Goal: Information Seeking & Learning: Learn about a topic

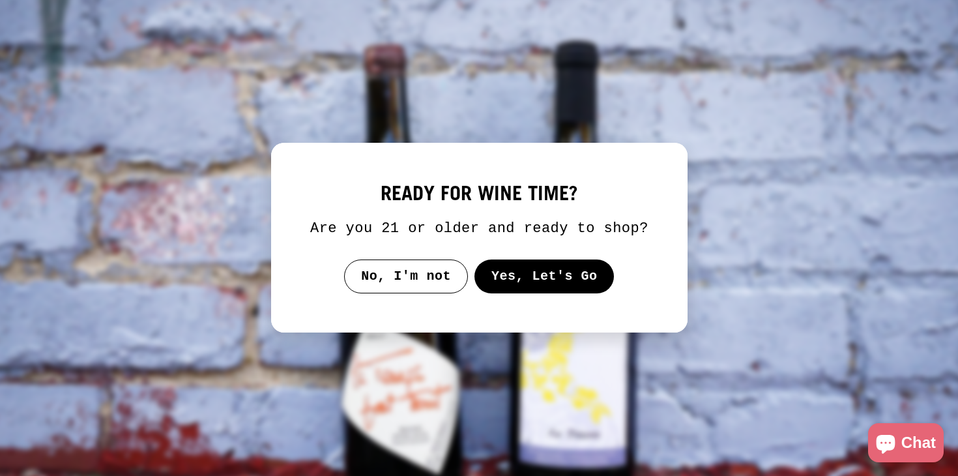
click at [489, 289] on button "Yes, Let's Go" at bounding box center [544, 276] width 140 height 34
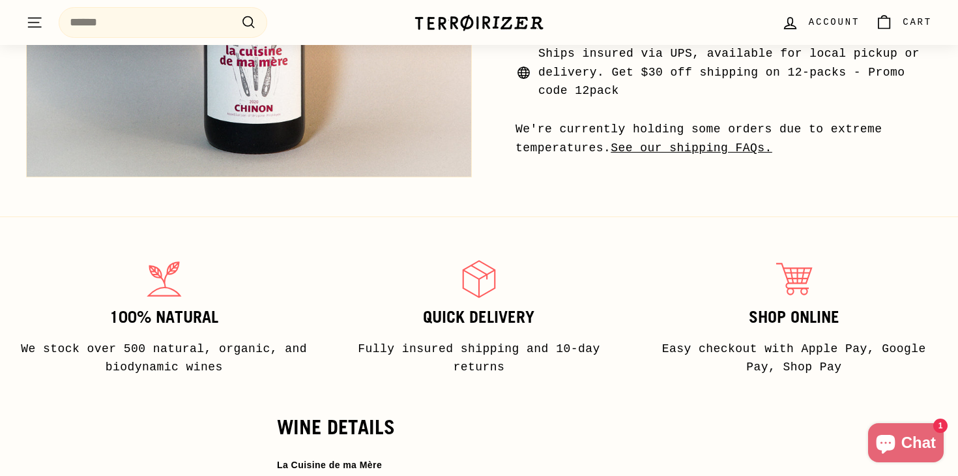
scroll to position [612, 0]
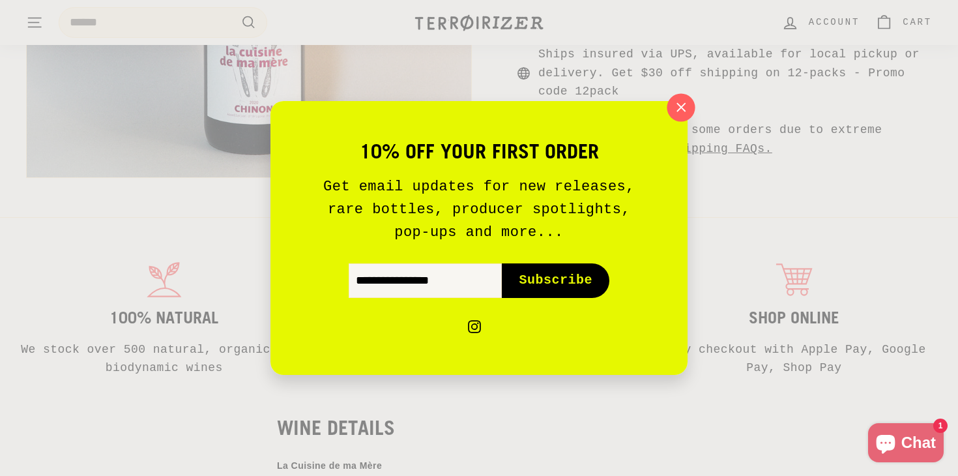
click at [685, 106] on icon "button" at bounding box center [681, 108] width 20 height 20
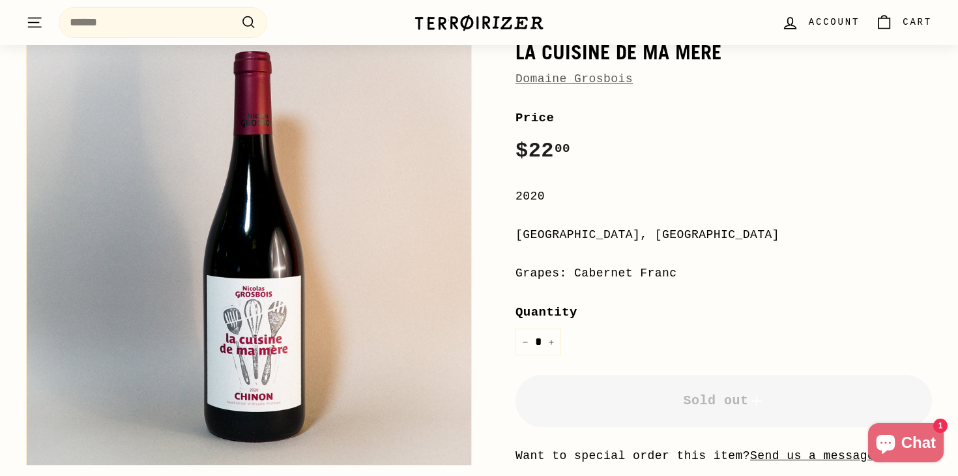
scroll to position [160, 0]
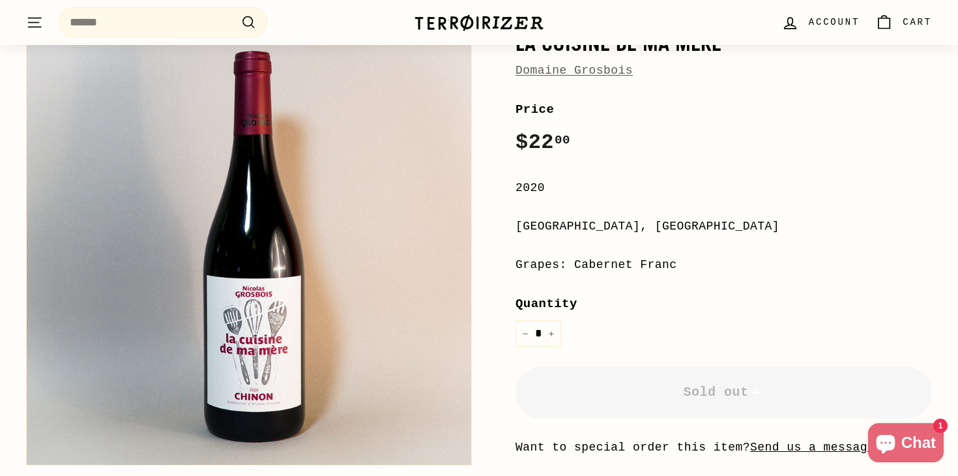
drag, startPoint x: 70, startPoint y: 48, endPoint x: 633, endPoint y: 6, distance: 564.5
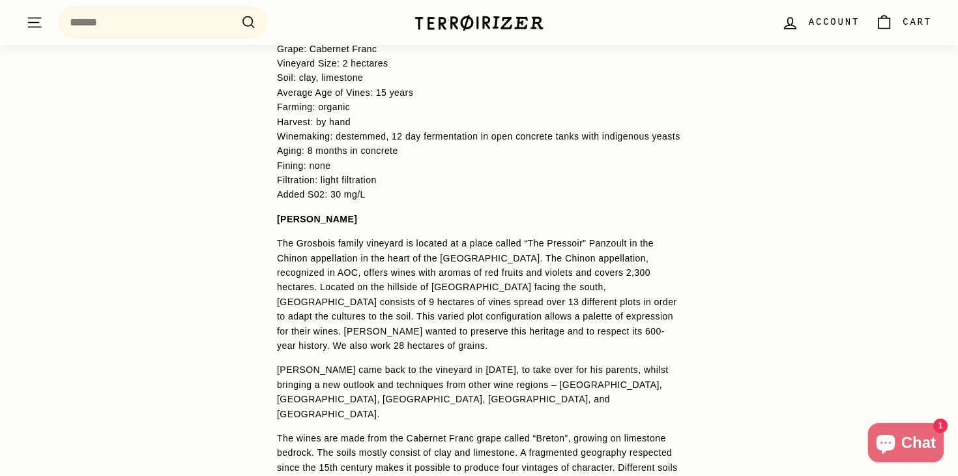
scroll to position [1068, 0]
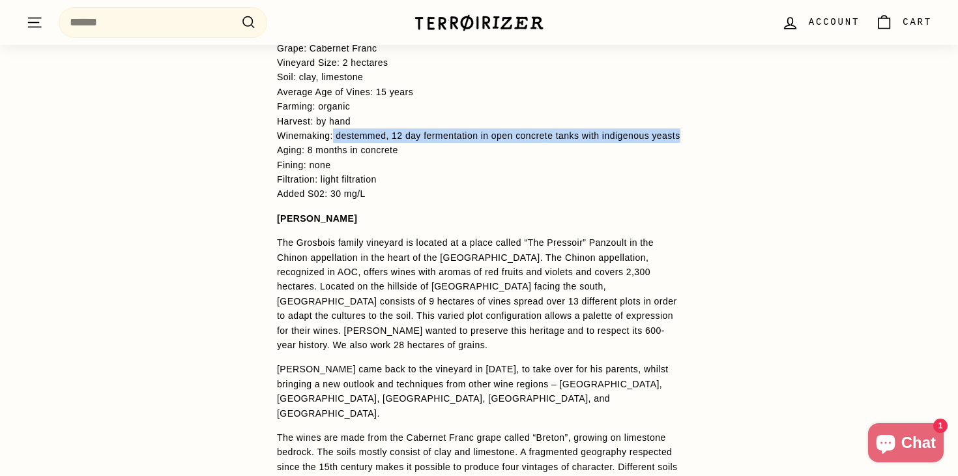
drag, startPoint x: 336, startPoint y: 133, endPoint x: 466, endPoint y: 152, distance: 132.4
click at [466, 152] on p "Region: Loire Grape: Cabernet Franc Vineyard Size: 2 hectares Soil: clay, limes…" at bounding box center [479, 113] width 404 height 175
copy span "destemmed, 12 day fermentation in open concrete tanks with indigenous yeasts"
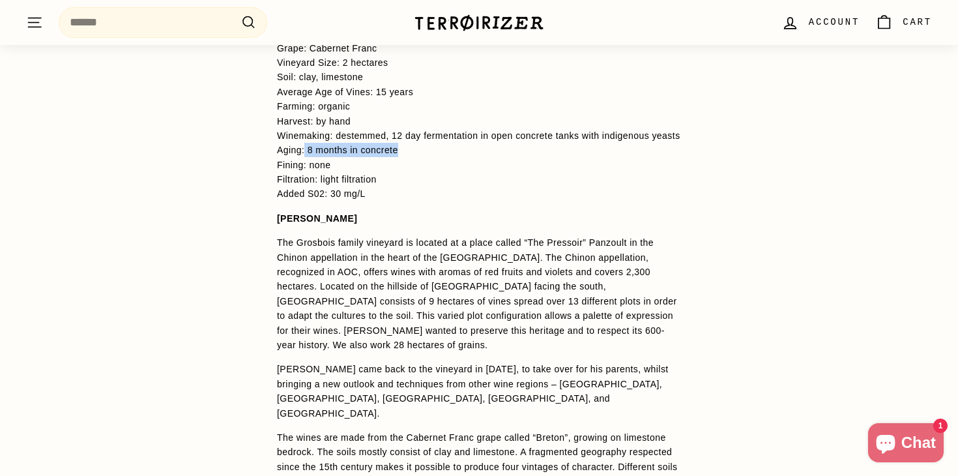
drag, startPoint x: 306, startPoint y: 165, endPoint x: 454, endPoint y: 164, distance: 148.5
click at [455, 164] on p "Region: Loire Grape: Cabernet Franc Vineyard Size: 2 hectares Soil: clay, limes…" at bounding box center [479, 113] width 404 height 175
copy span "8 months in concrete"
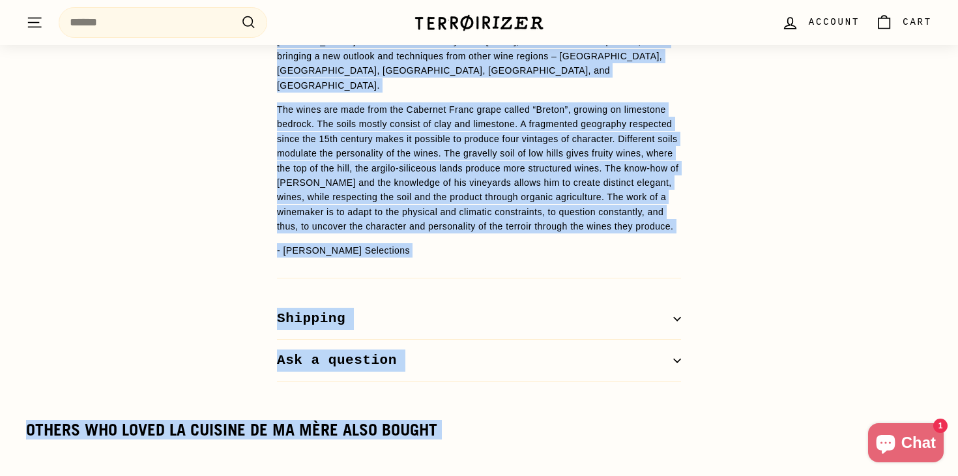
scroll to position [1498, 0]
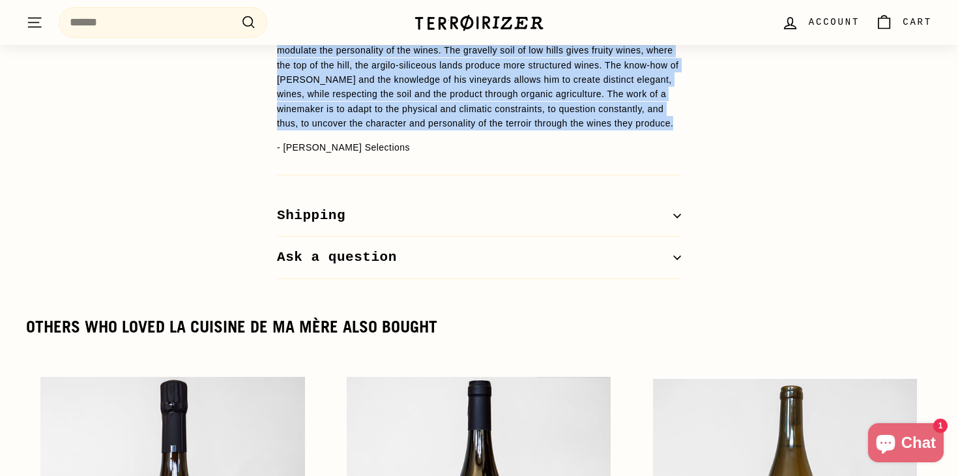
drag, startPoint x: 275, startPoint y: 104, endPoint x: 591, endPoint y: 133, distance: 317.3
copy span "Lor Ipsumdol sitame consecte ad elitsed do e tempo incidi “Utl Etdolore” Magnaa…"
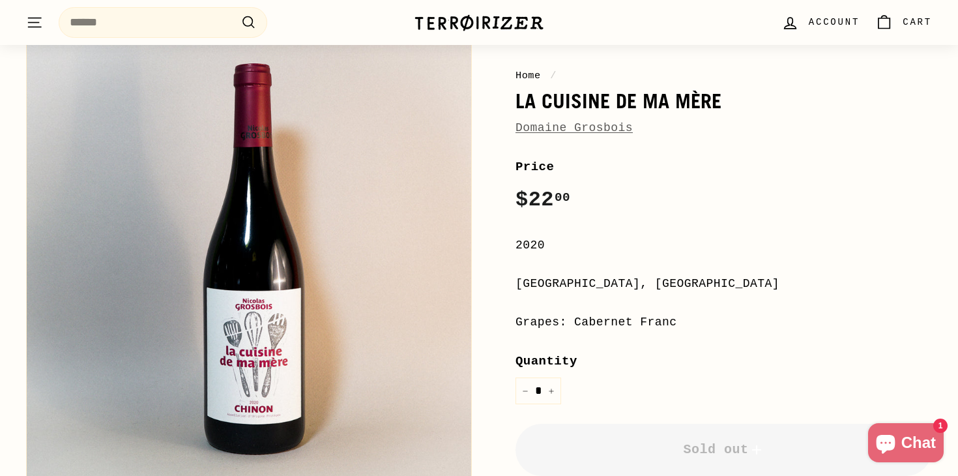
scroll to position [0, 0]
